Goal: Find specific page/section: Find specific page/section

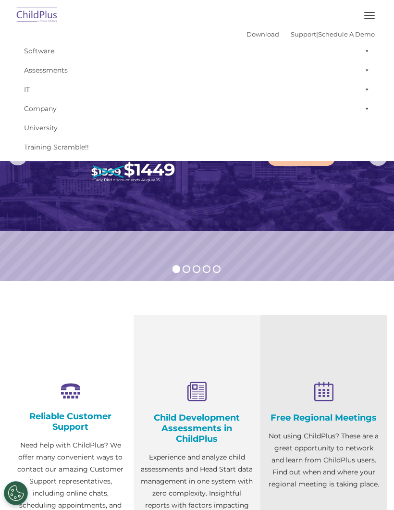
select select "MEDIUM"
click at [327, 247] on rs-slide "Learn More" at bounding box center [197, 156] width 394 height 250
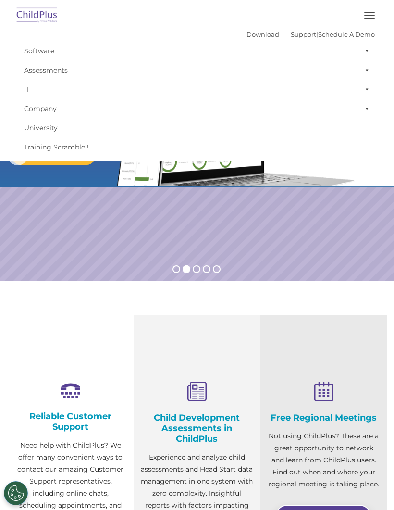
click at [366, 15] on span "button" at bounding box center [369, 15] width 11 height 1
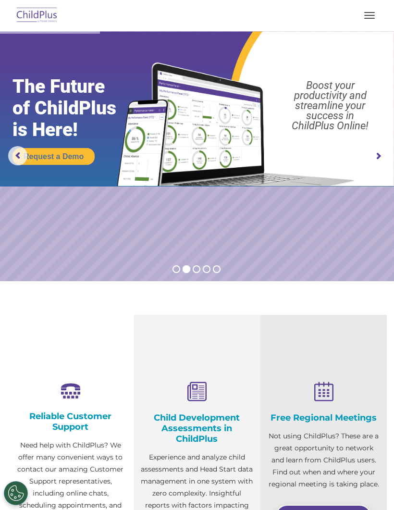
click at [377, 155] on rs-arrow at bounding box center [378, 156] width 19 height 19
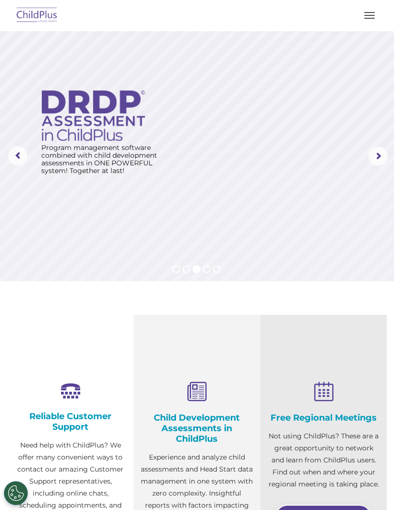
click at [372, 157] on rs-arrow at bounding box center [378, 156] width 19 height 19
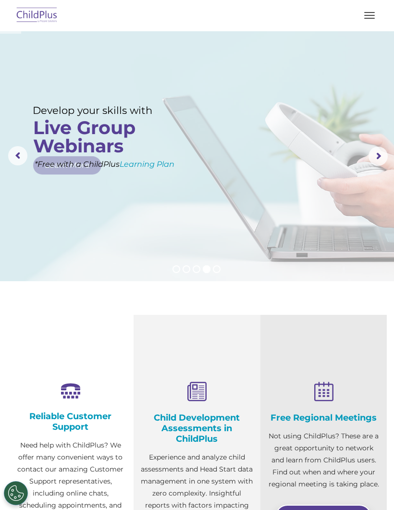
click at [362, 16] on button "button" at bounding box center [369, 15] width 20 height 15
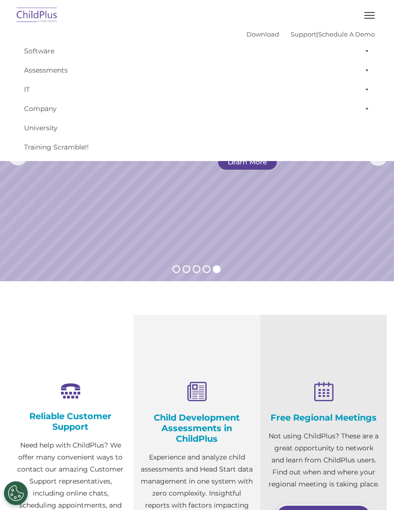
click at [33, 46] on link "Software" at bounding box center [197, 50] width 356 height 19
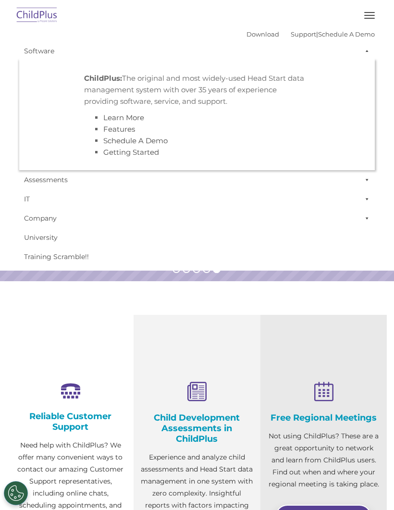
click at [34, 50] on link "Software" at bounding box center [197, 50] width 356 height 19
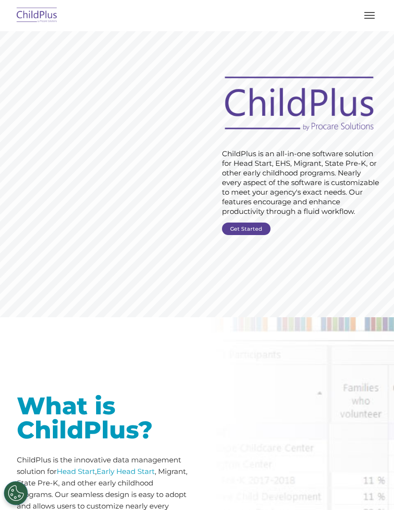
click at [371, 12] on span "button" at bounding box center [369, 12] width 11 height 1
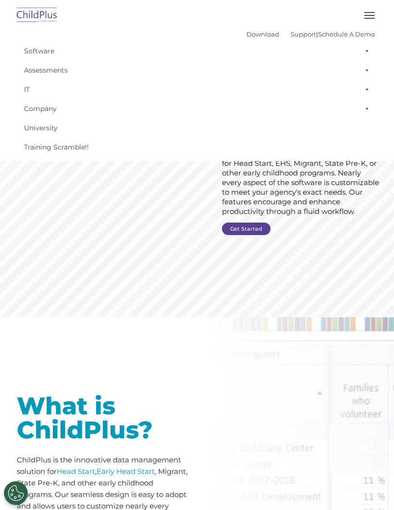
click at [35, 64] on link "Assessments" at bounding box center [197, 70] width 356 height 19
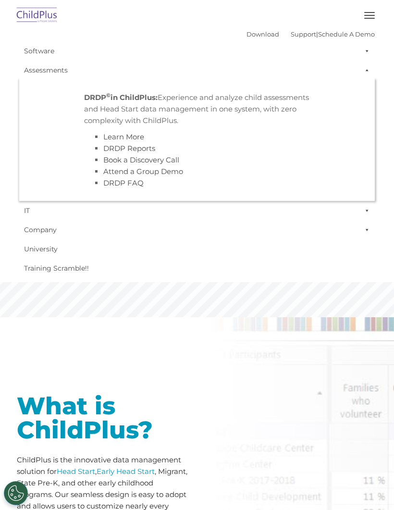
click at [29, 207] on link "IT" at bounding box center [197, 210] width 356 height 19
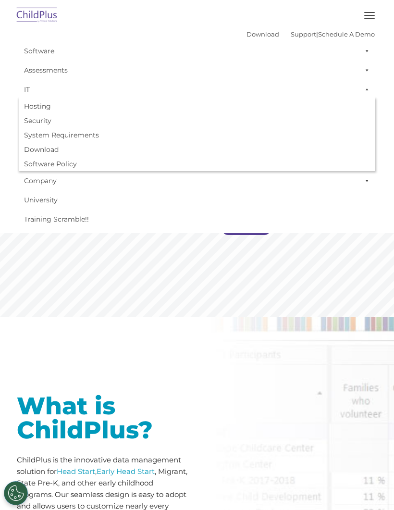
scroll to position [0, 0]
click at [30, 181] on link "Company" at bounding box center [197, 180] width 356 height 19
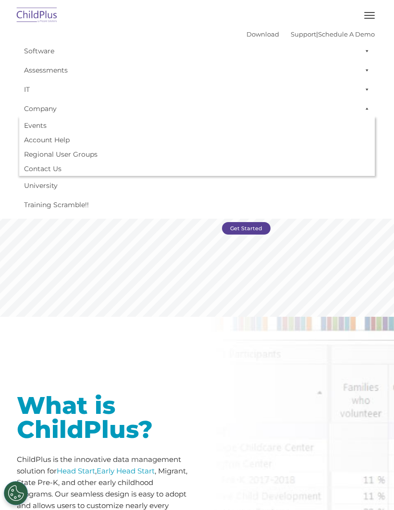
click at [25, 183] on link "University" at bounding box center [197, 185] width 356 height 19
click at [39, 207] on link "Training Scramble!!" at bounding box center [197, 204] width 356 height 19
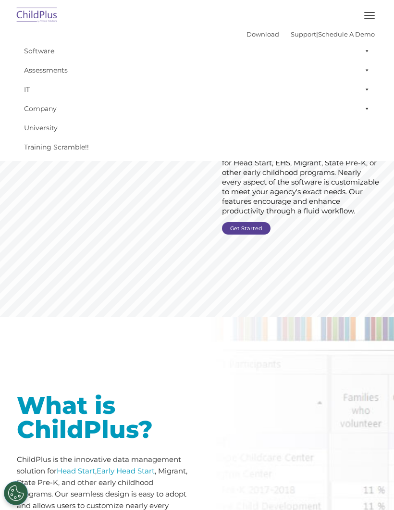
click at [35, 18] on img at bounding box center [36, 15] width 45 height 23
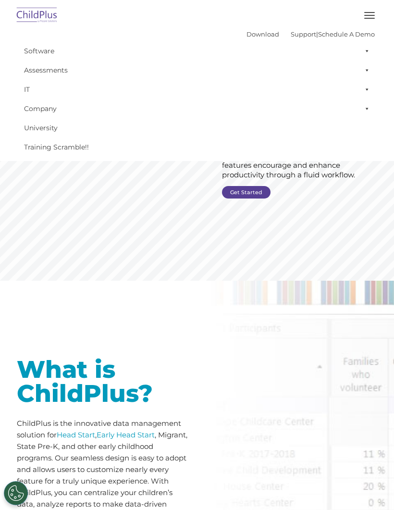
click at [32, 18] on img at bounding box center [36, 15] width 45 height 23
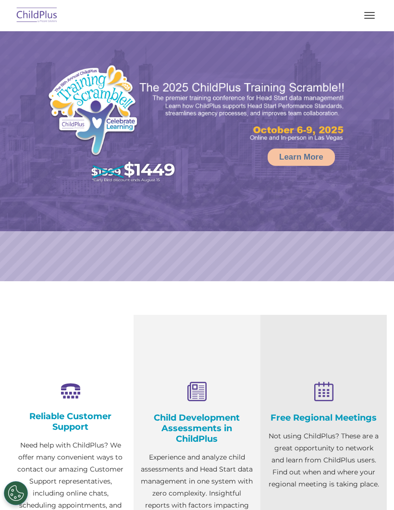
select select "MEDIUM"
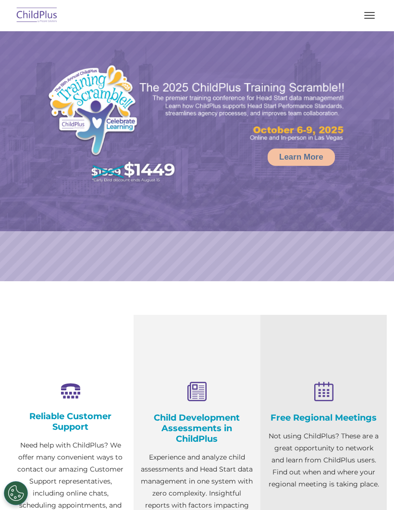
select select "MEDIUM"
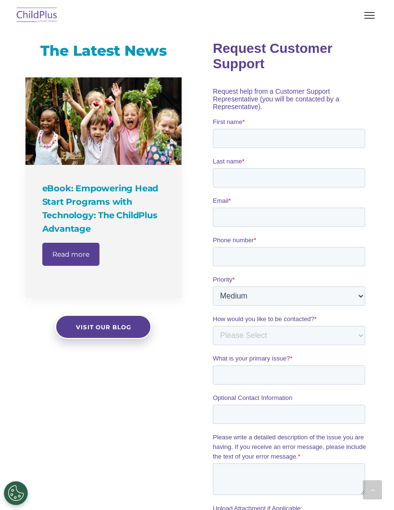
scroll to position [593, 0]
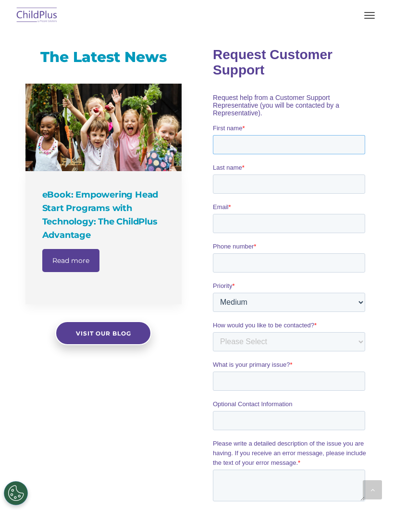
click at [325, 135] on input "First name *" at bounding box center [288, 144] width 152 height 19
type input "[PERSON_NAME]"
click at [314, 174] on input "Last name *" at bounding box center [288, 183] width 152 height 19
click at [383, 228] on div at bounding box center [290, 330] width 187 height 602
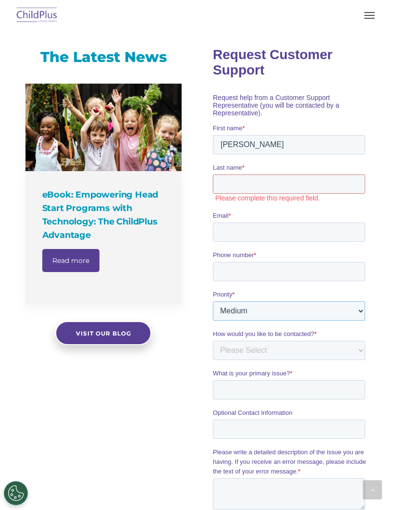
click at [349, 301] on select "Please Select Low Medium High" at bounding box center [288, 310] width 152 height 19
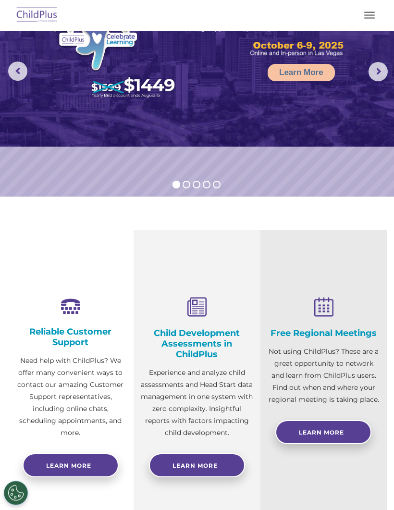
scroll to position [0, 0]
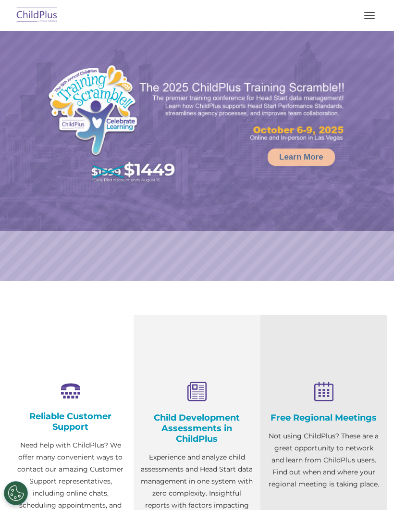
select select "MEDIUM"
